Goal: Task Accomplishment & Management: Manage account settings

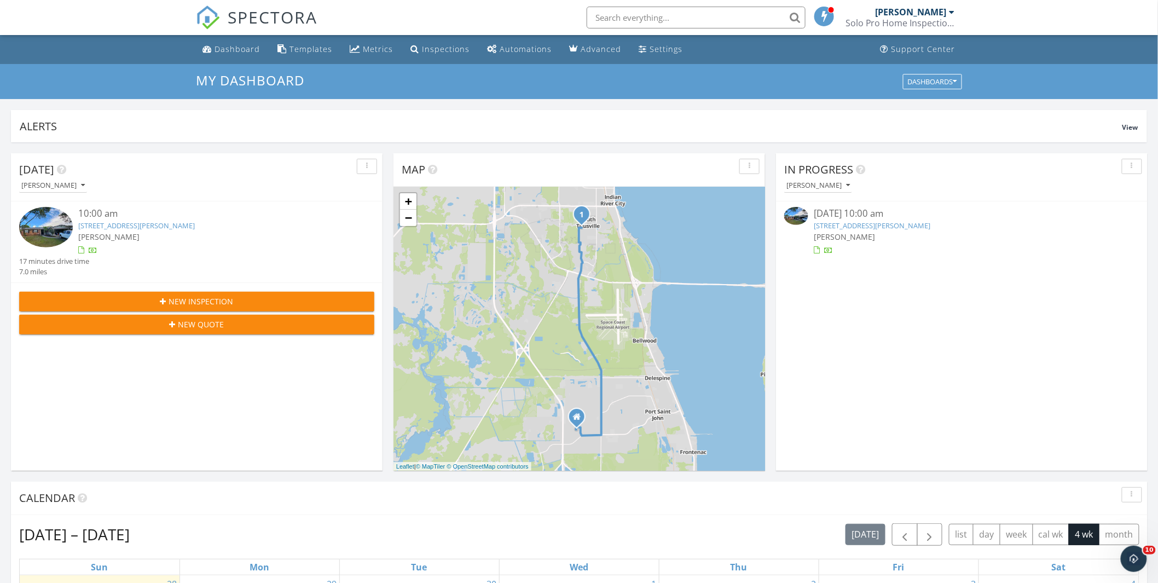
click at [838, 227] on link "940 Lisa Dr, Titusville, FL 32780" at bounding box center [872, 225] width 117 height 10
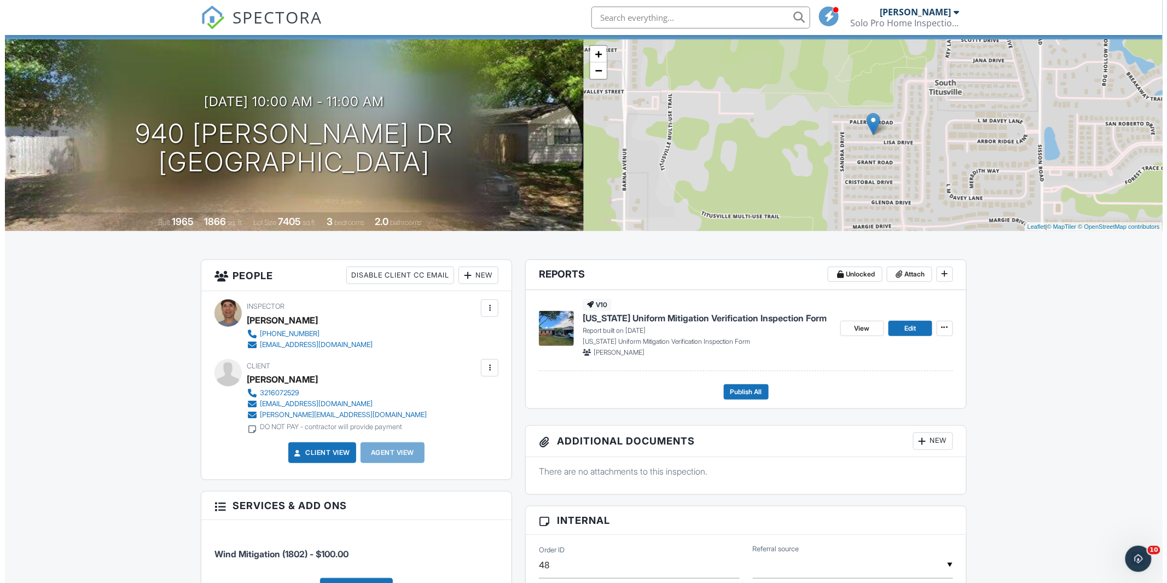
scroll to position [61, 0]
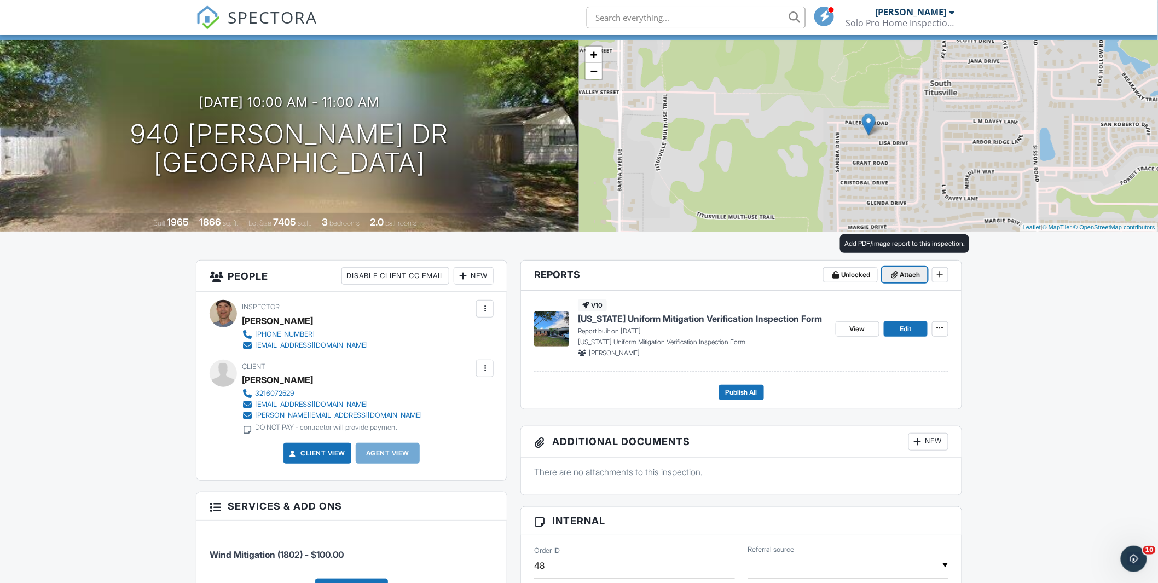
click at [908, 275] on span "Attach" at bounding box center [910, 274] width 20 height 11
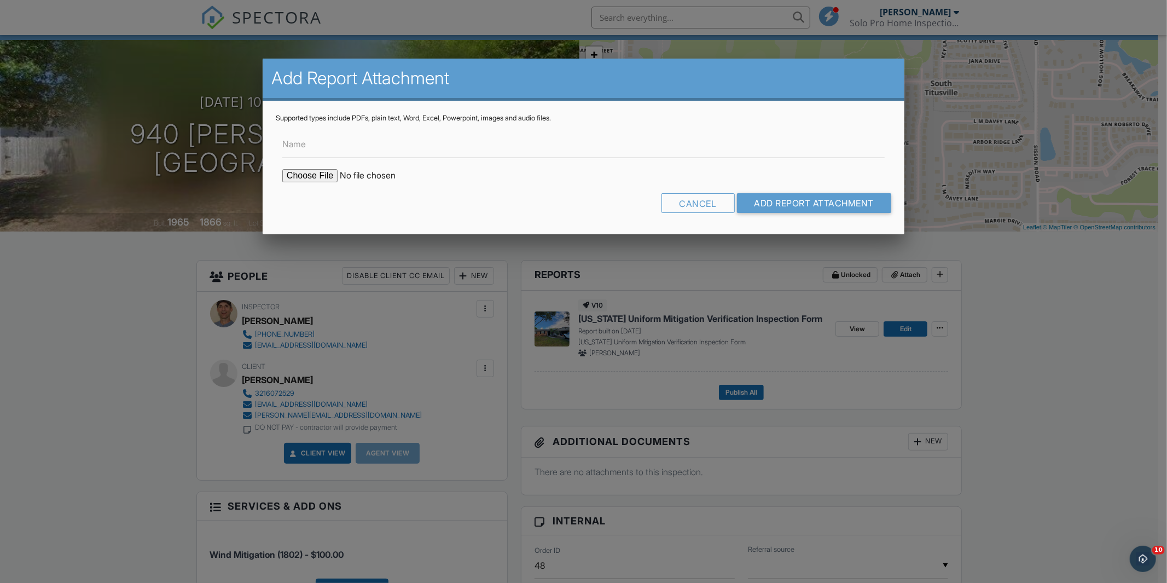
click at [297, 179] on input "file" at bounding box center [375, 175] width 186 height 13
type input "C:\fakepath\Lisa Dr Roof Permit.pdf"
click at [292, 145] on label "Name" at bounding box center [294, 144] width 24 height 12
click at [292, 145] on input "Name" at bounding box center [583, 144] width 602 height 27
type input "Roof Permit"
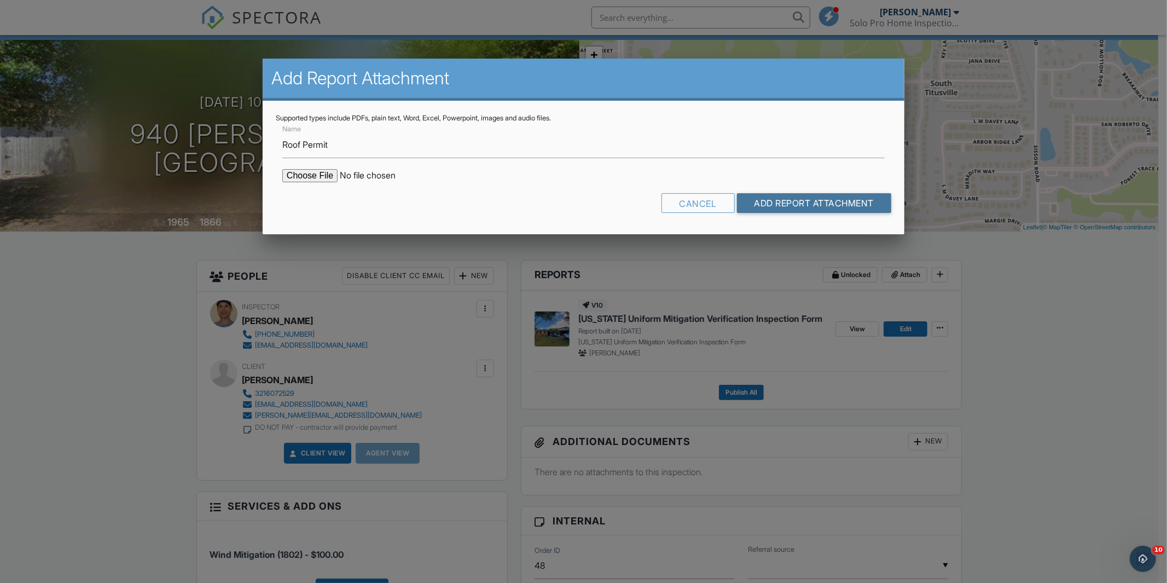
click at [786, 199] on input "Add Report Attachment" at bounding box center [814, 203] width 155 height 20
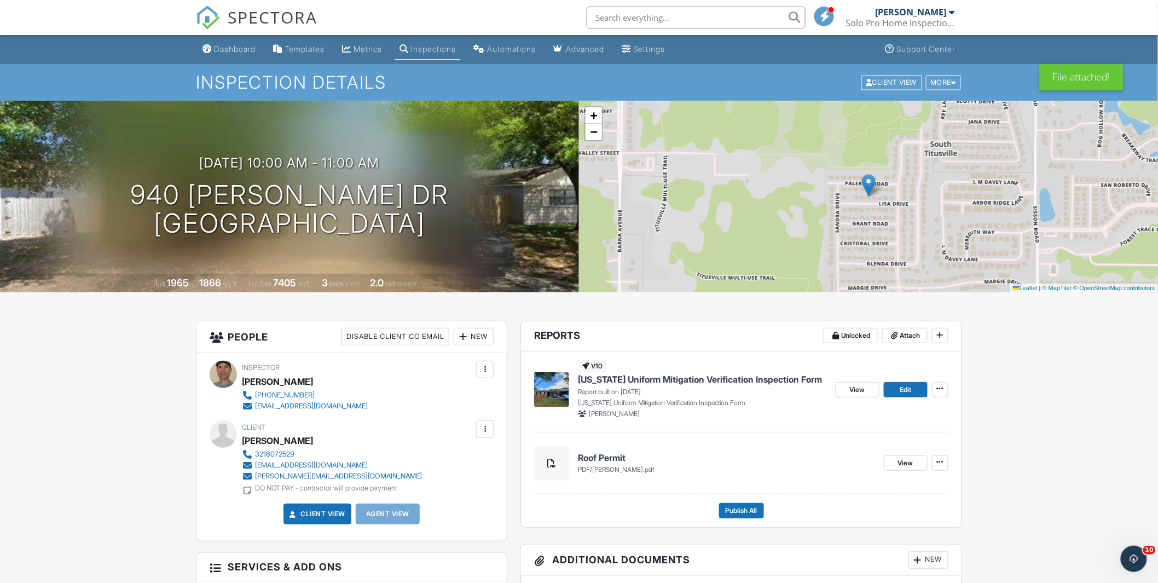
click at [542, 396] on img at bounding box center [551, 389] width 35 height 35
click at [726, 513] on span "Publish All" at bounding box center [741, 510] width 32 height 11
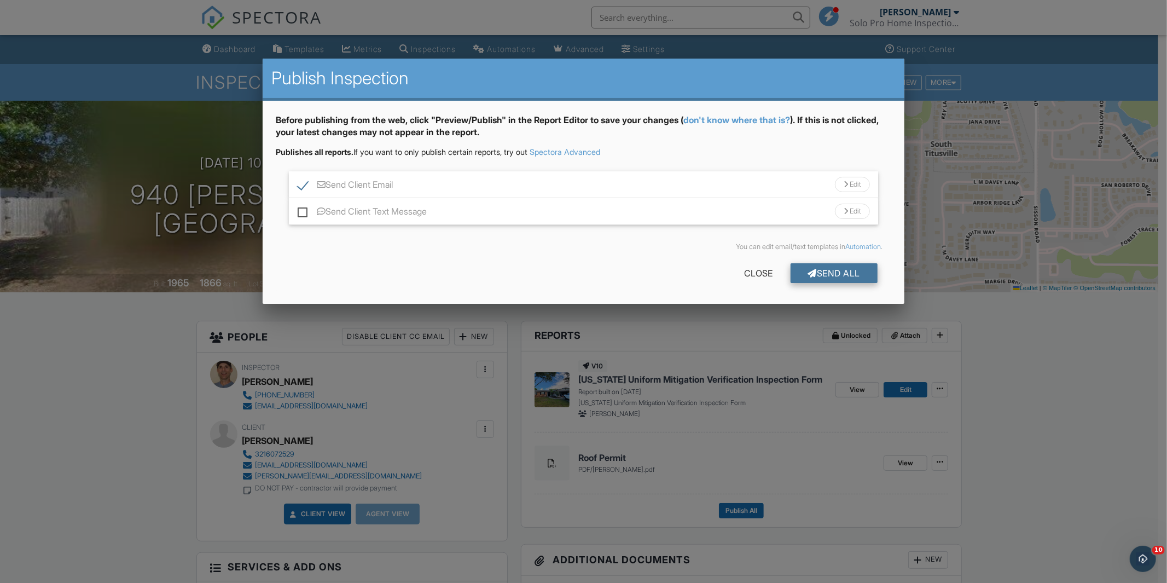
click at [832, 275] on div "Send All" at bounding box center [835, 273] width 88 height 20
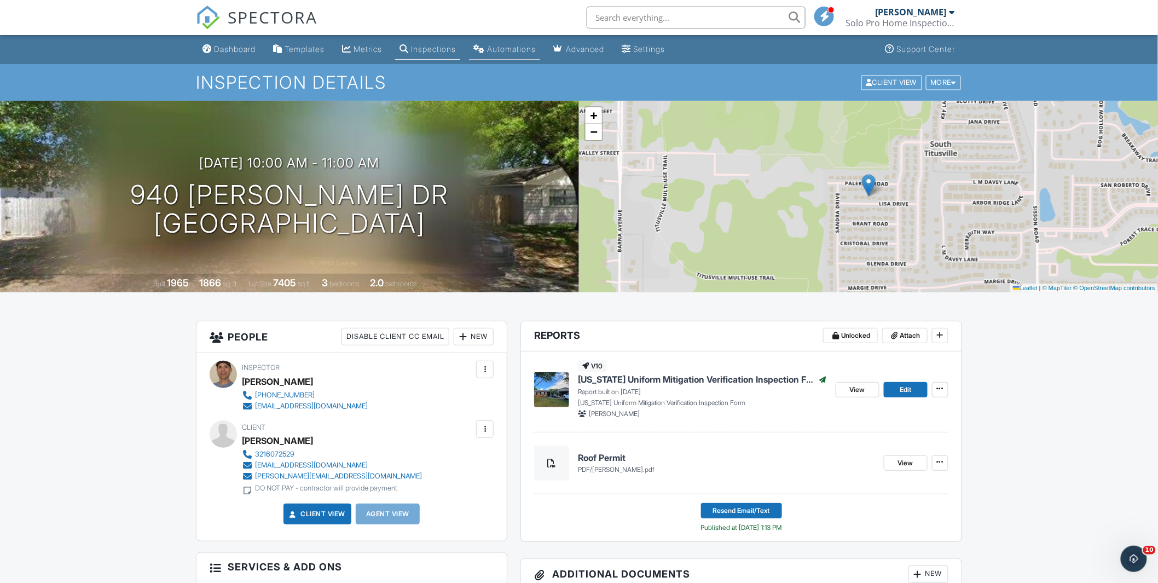
click at [522, 50] on div "Automations" at bounding box center [511, 48] width 49 height 9
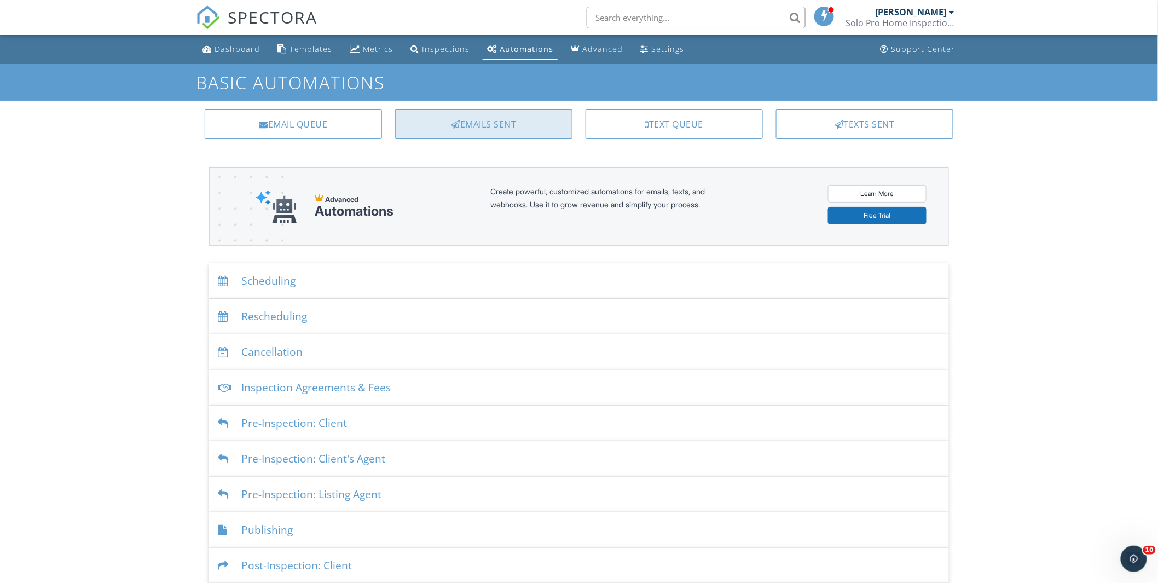
click at [492, 132] on div "Emails Sent" at bounding box center [483, 124] width 177 height 30
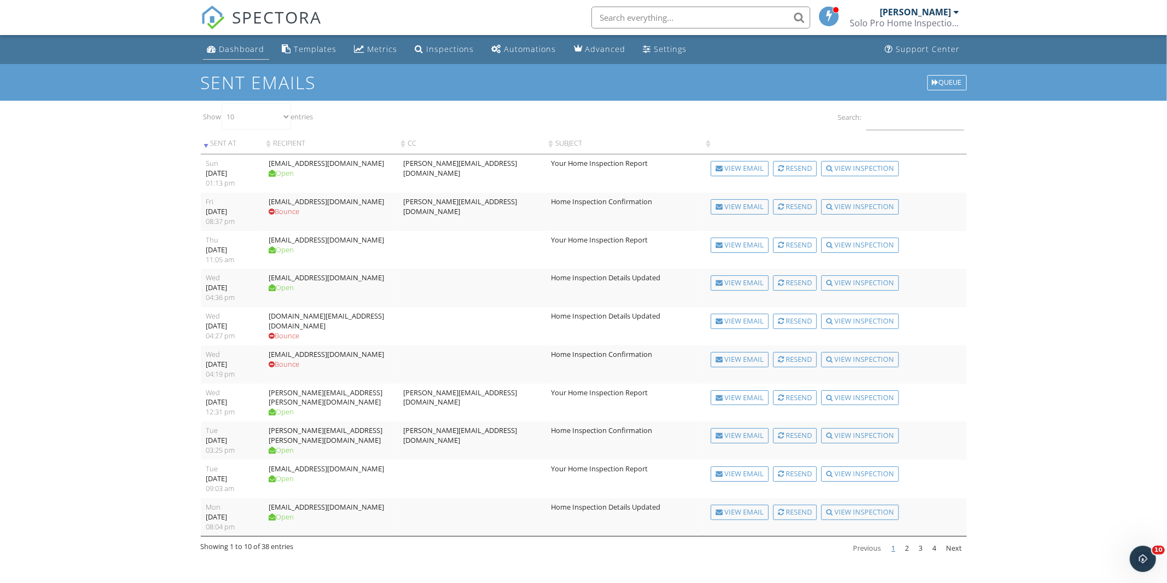
click at [258, 50] on div "Dashboard" at bounding box center [241, 49] width 45 height 10
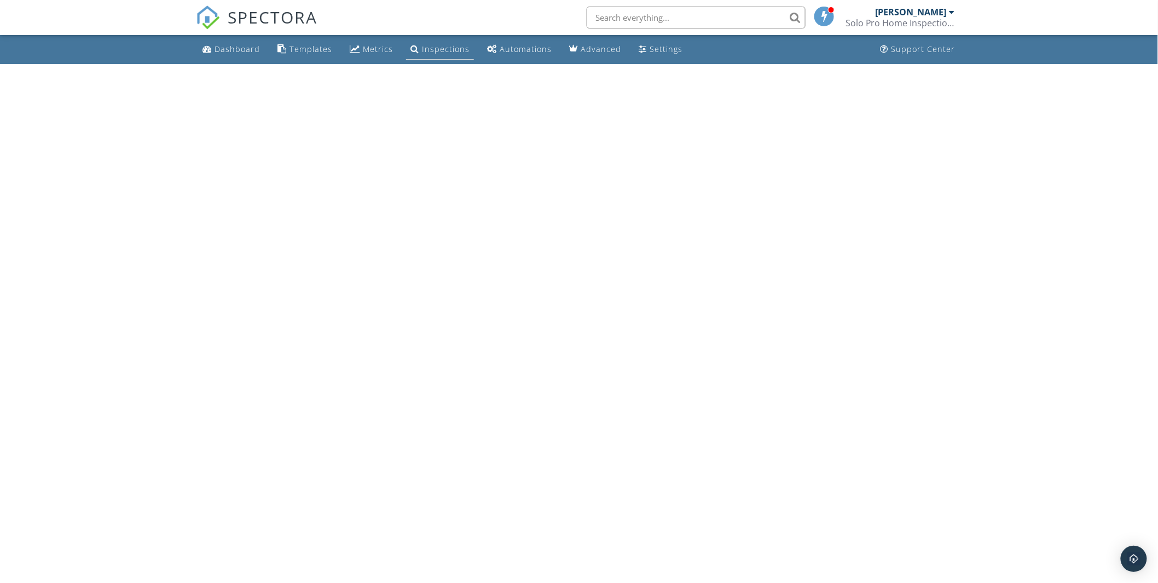
click at [428, 54] on div "Inspections" at bounding box center [446, 49] width 48 height 10
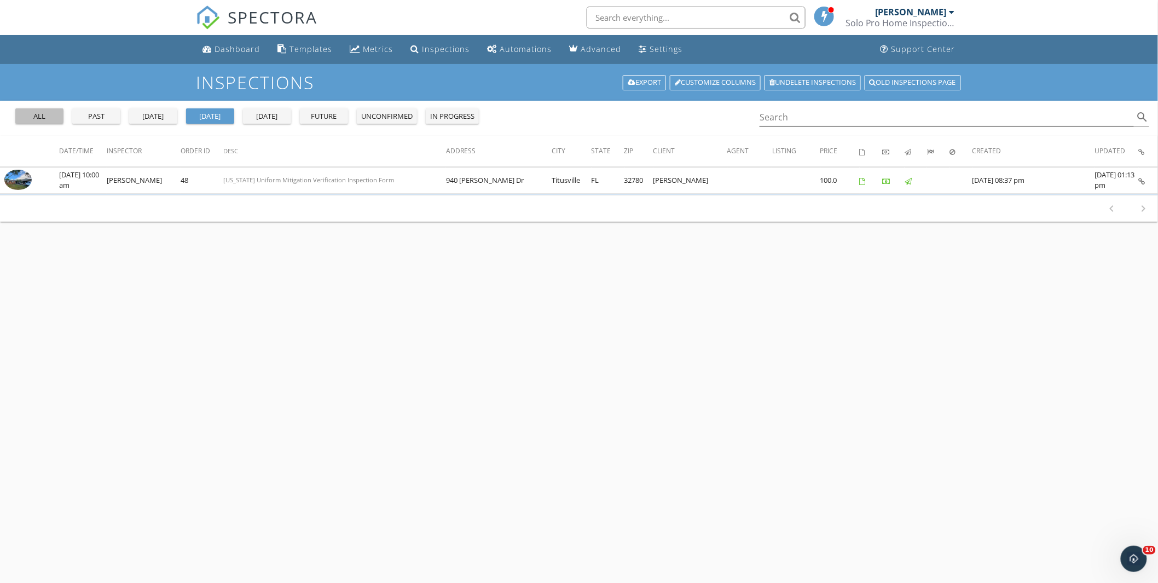
click at [47, 115] on div "all" at bounding box center [39, 116] width 39 height 11
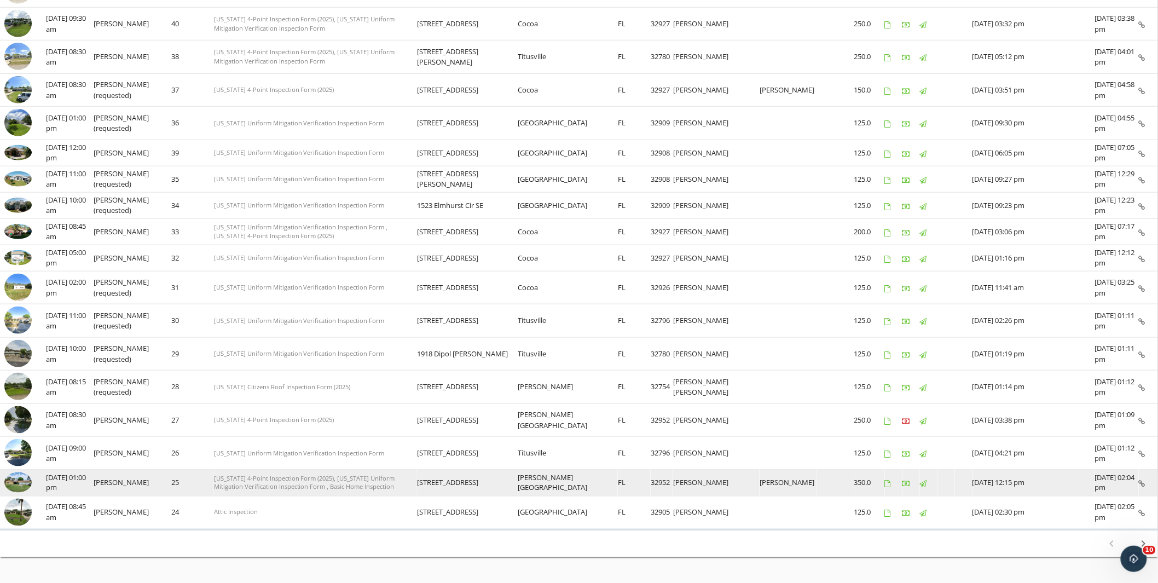
scroll to position [409, 0]
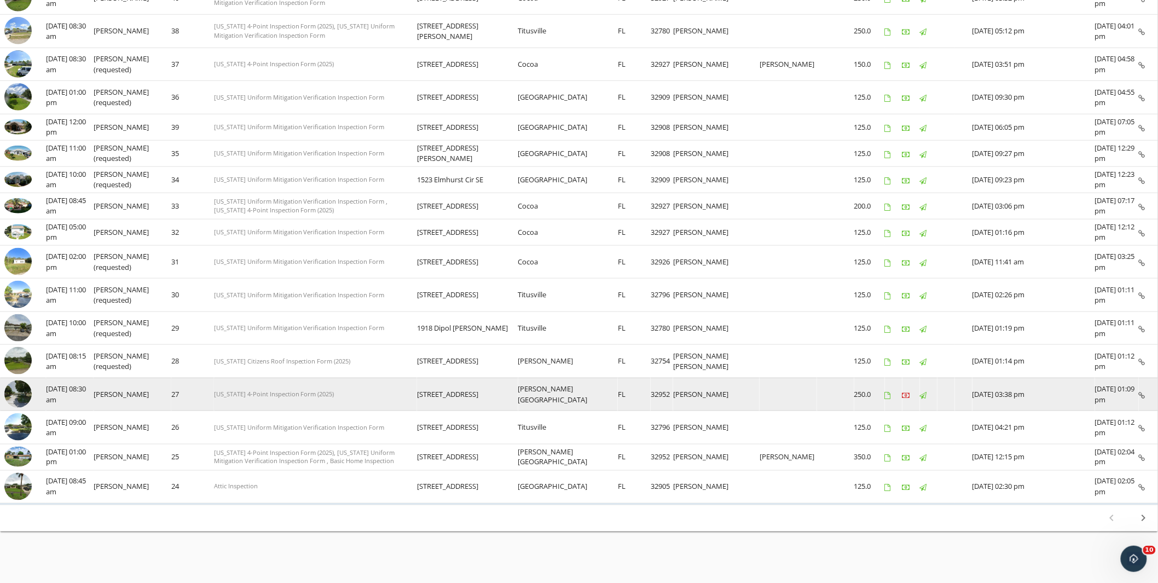
click at [11, 387] on img at bounding box center [17, 393] width 27 height 27
